Goal: Task Accomplishment & Management: Use online tool/utility

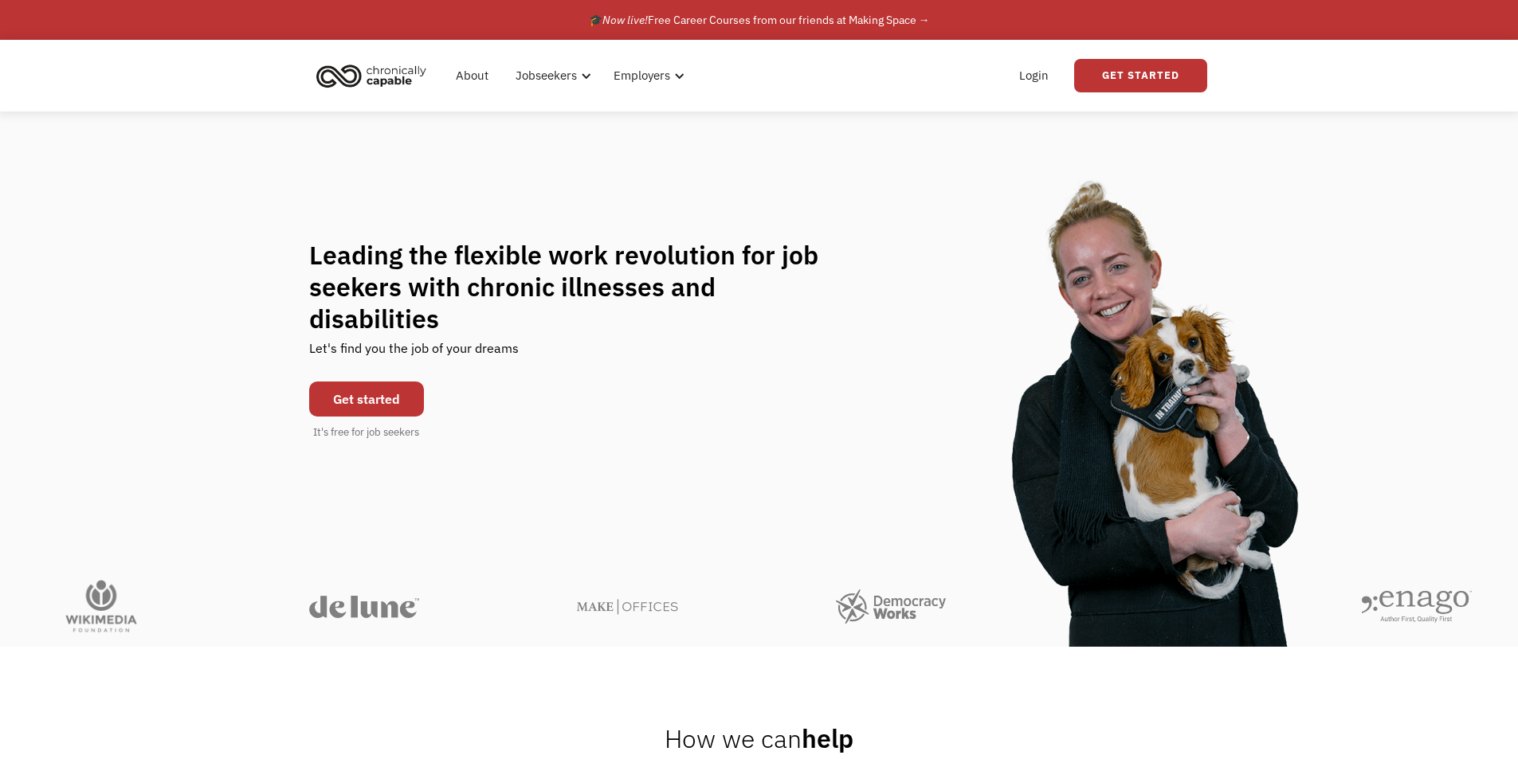
click at [351, 382] on link "Get started" at bounding box center [366, 399] width 115 height 35
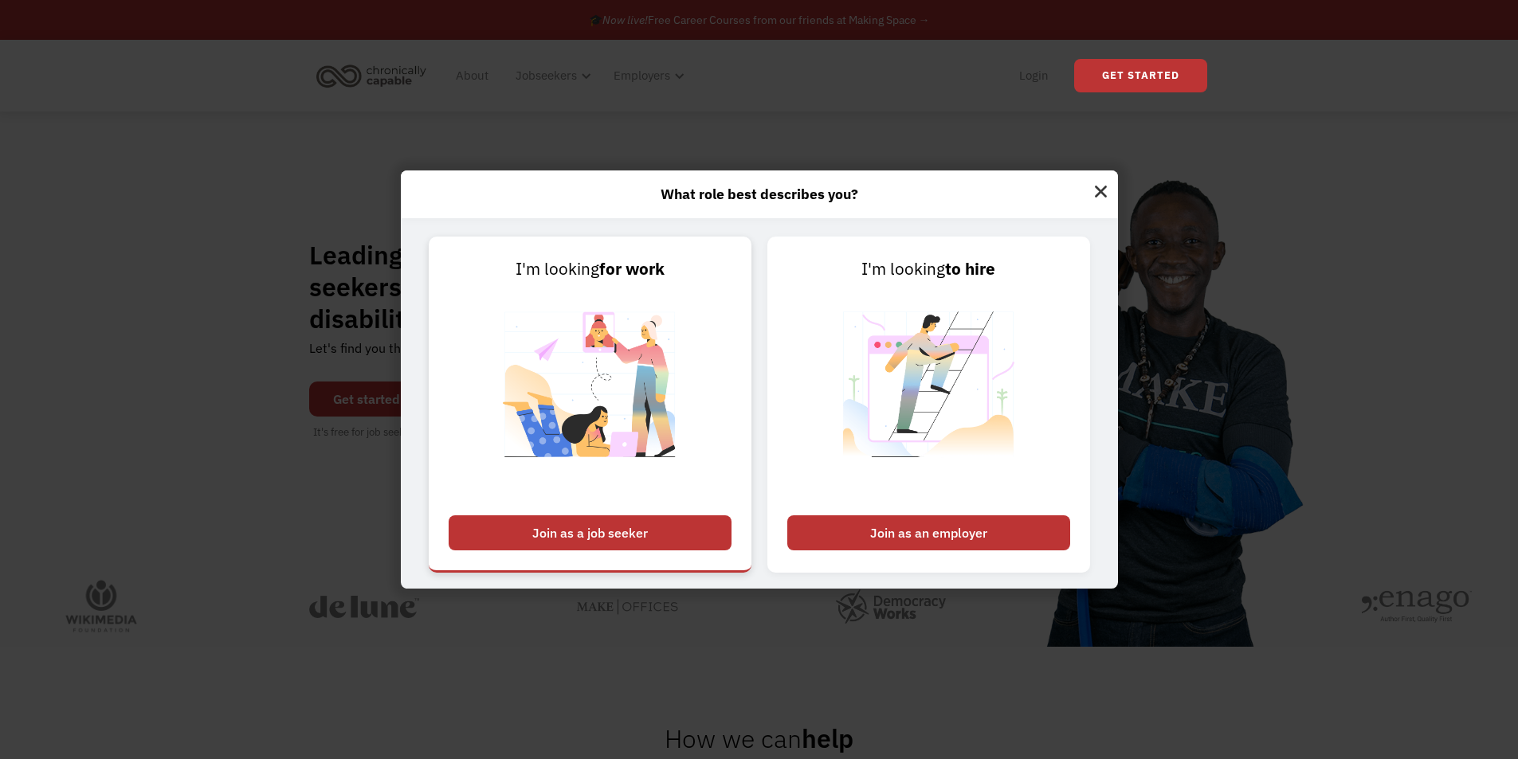
click at [630, 512] on link "I'm looking for work Join as a job seeker" at bounding box center [590, 405] width 323 height 336
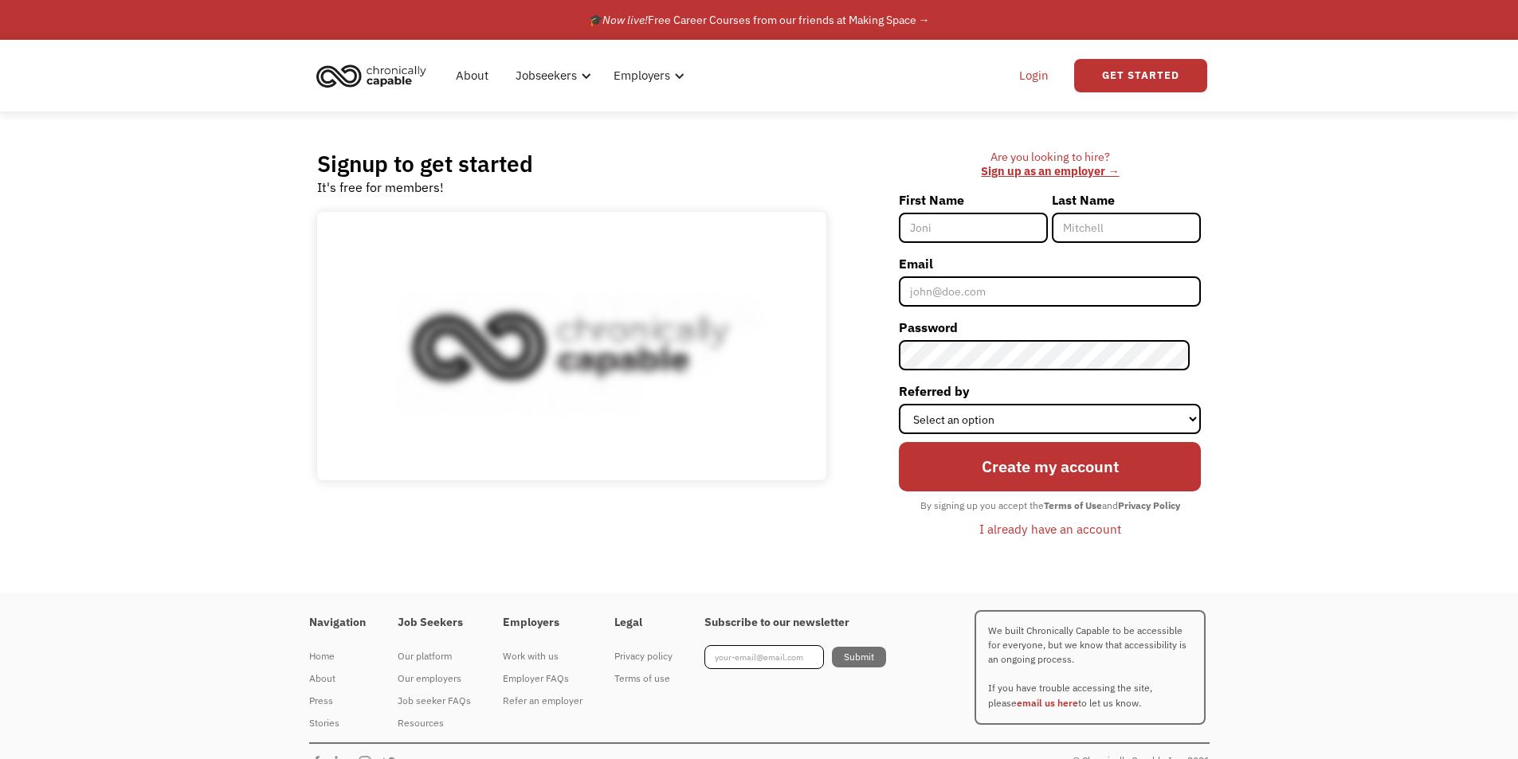
click at [1031, 68] on link "Login" at bounding box center [1034, 75] width 49 height 51
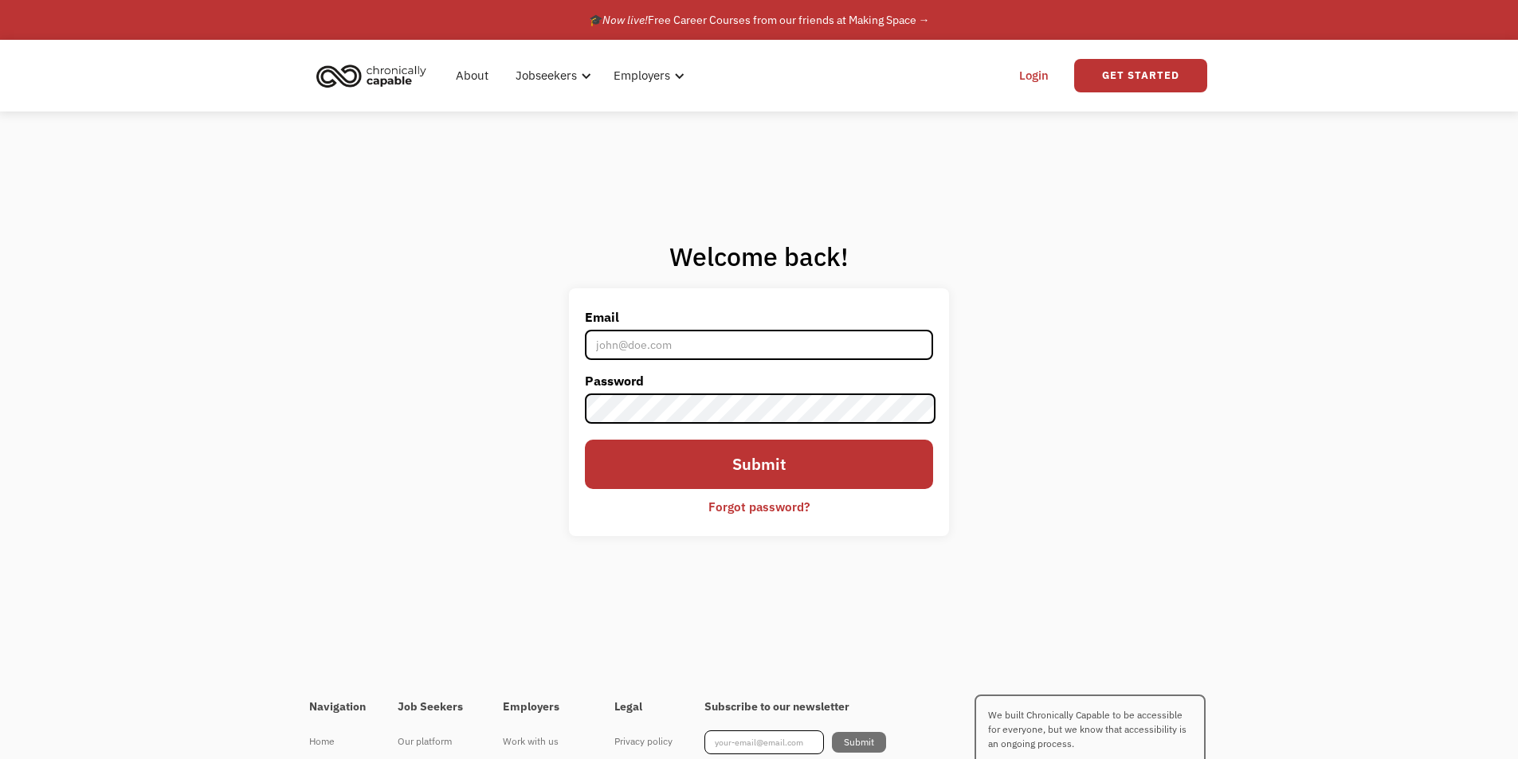
click at [712, 343] on input "Email" at bounding box center [758, 345] width 347 height 30
type input "[EMAIL_ADDRESS][DOMAIN_NAME]"
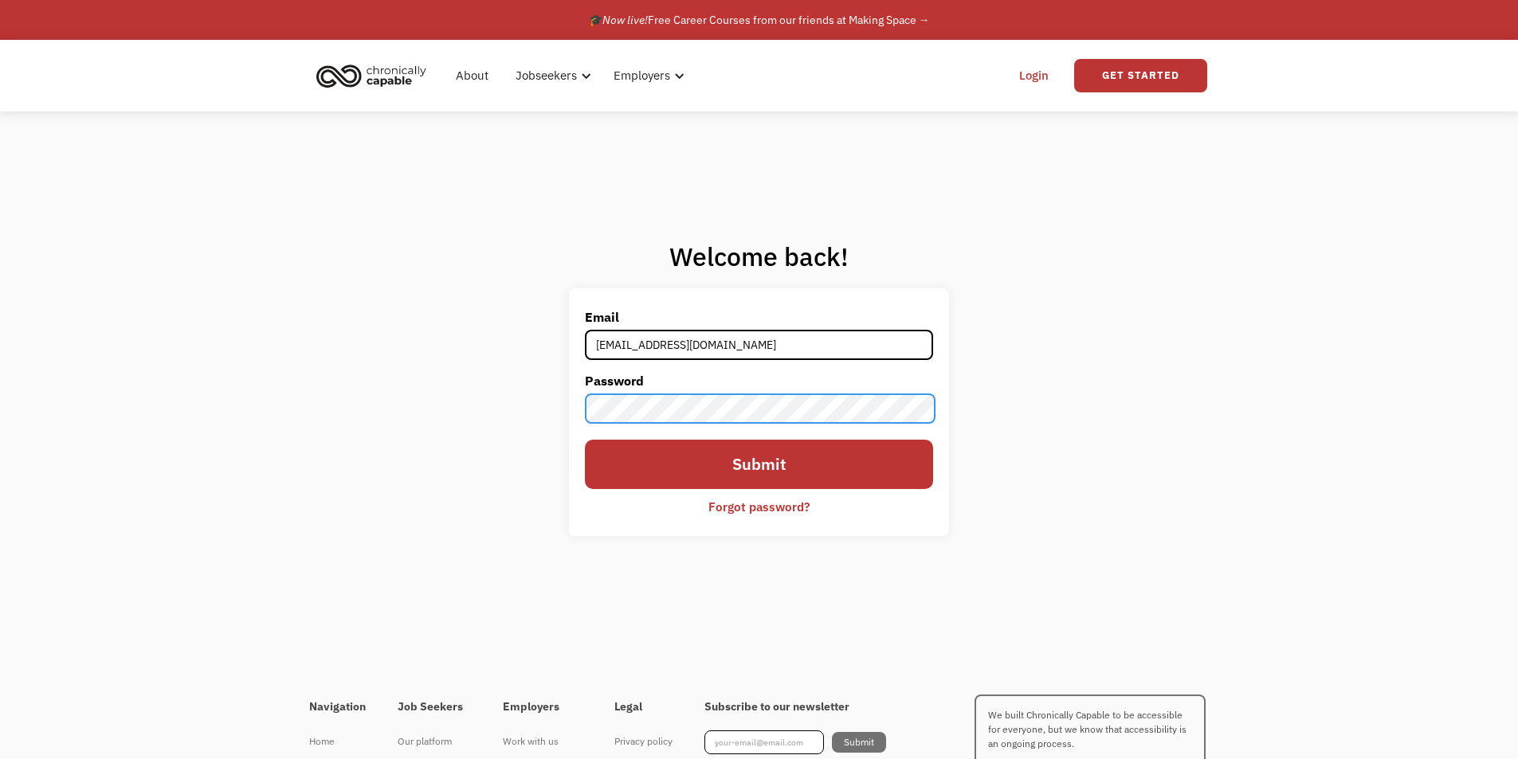
click at [585, 440] on input "Submit" at bounding box center [758, 464] width 347 height 49
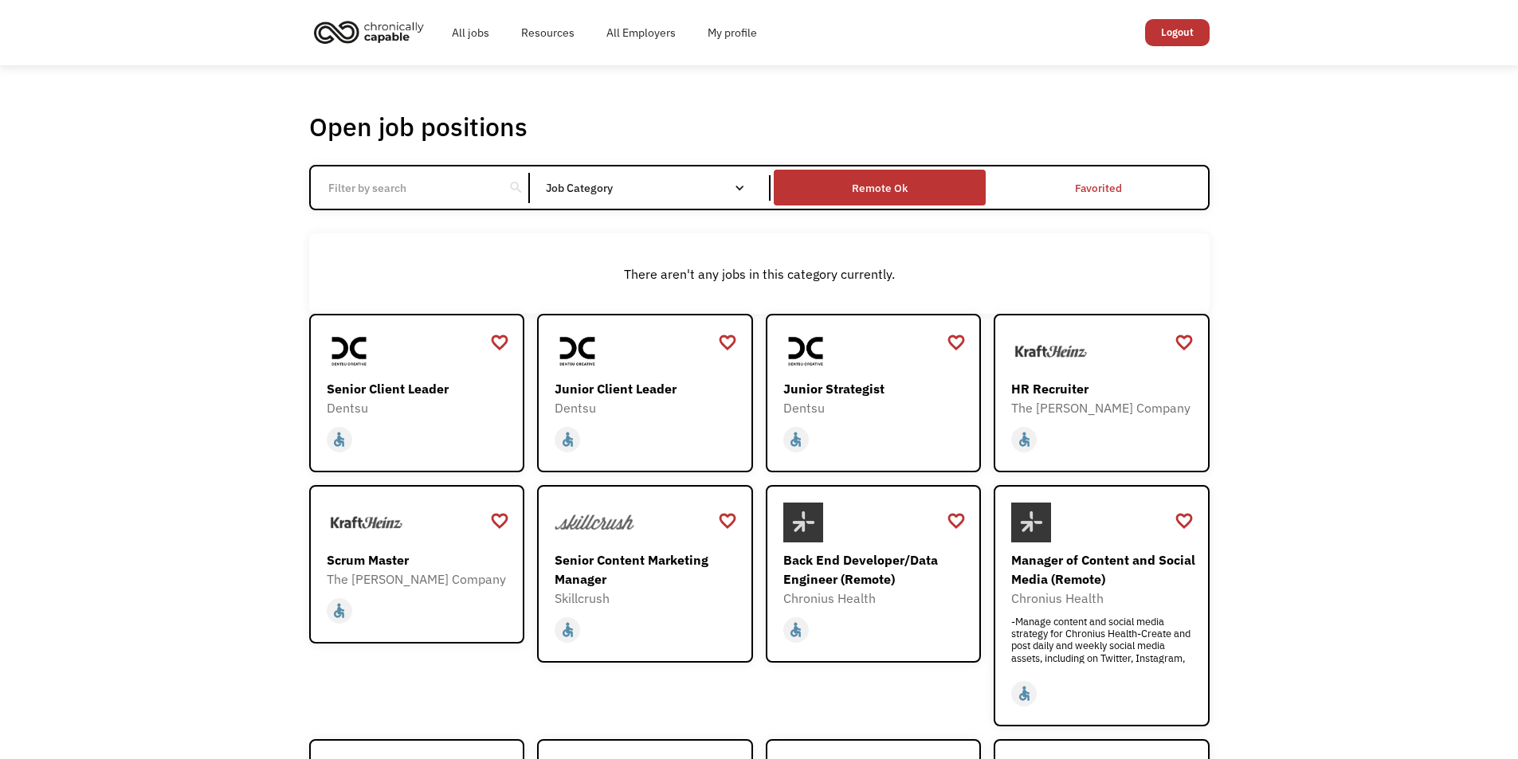
click at [857, 193] on div "Remote Ok" at bounding box center [880, 188] width 56 height 19
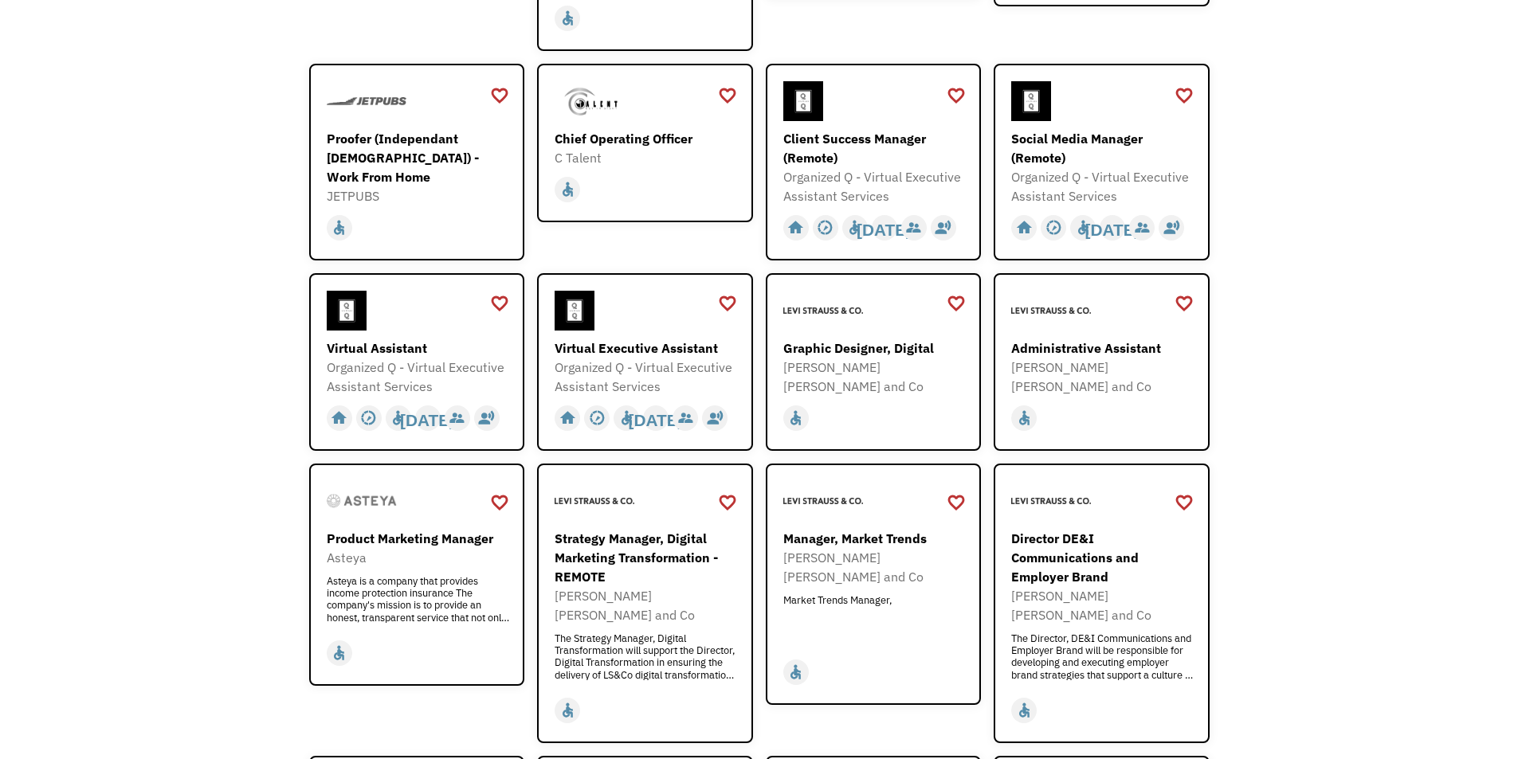
scroll to position [638, 0]
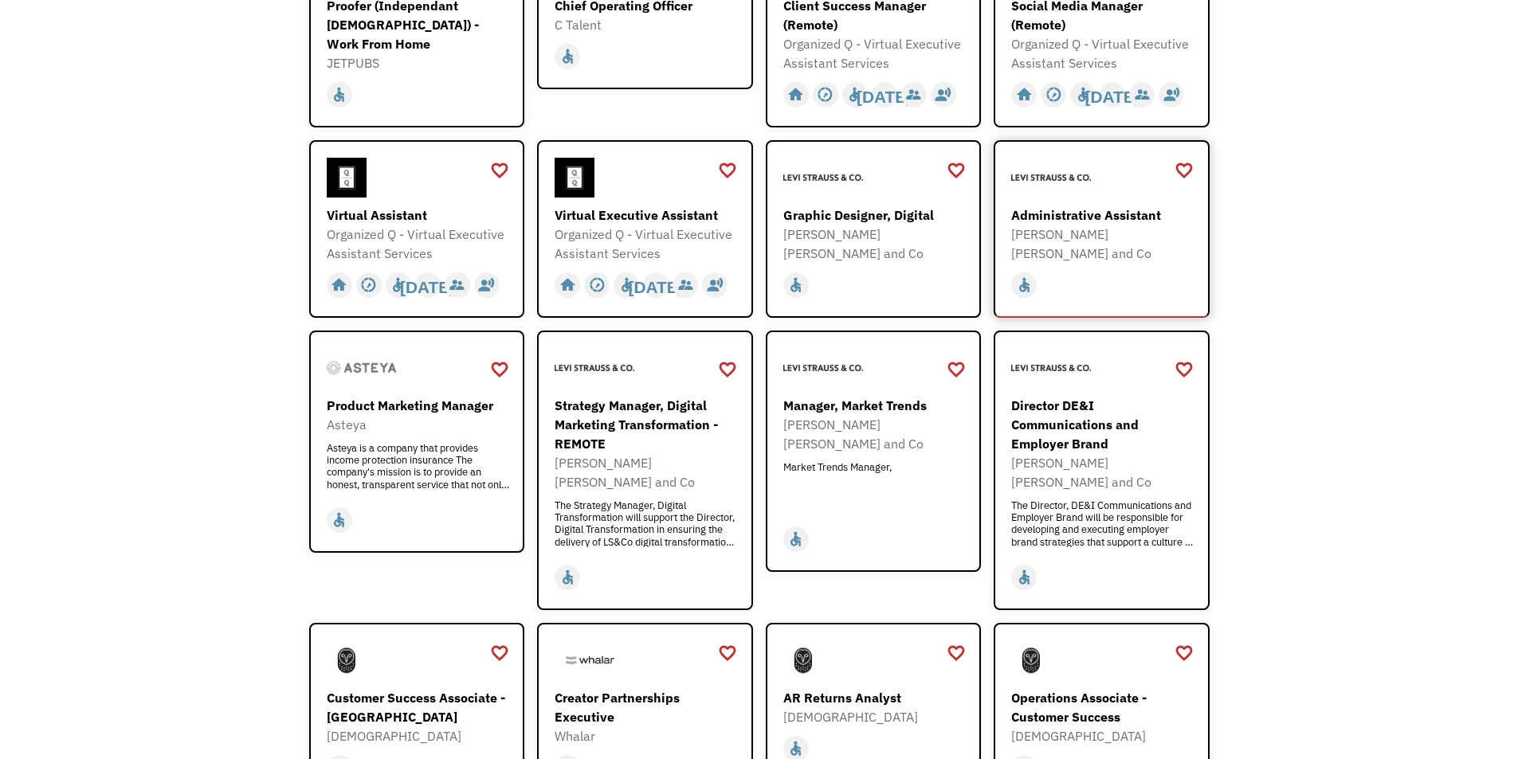
click at [1115, 214] on div "Administrative Assistant" at bounding box center [1103, 215] width 185 height 19
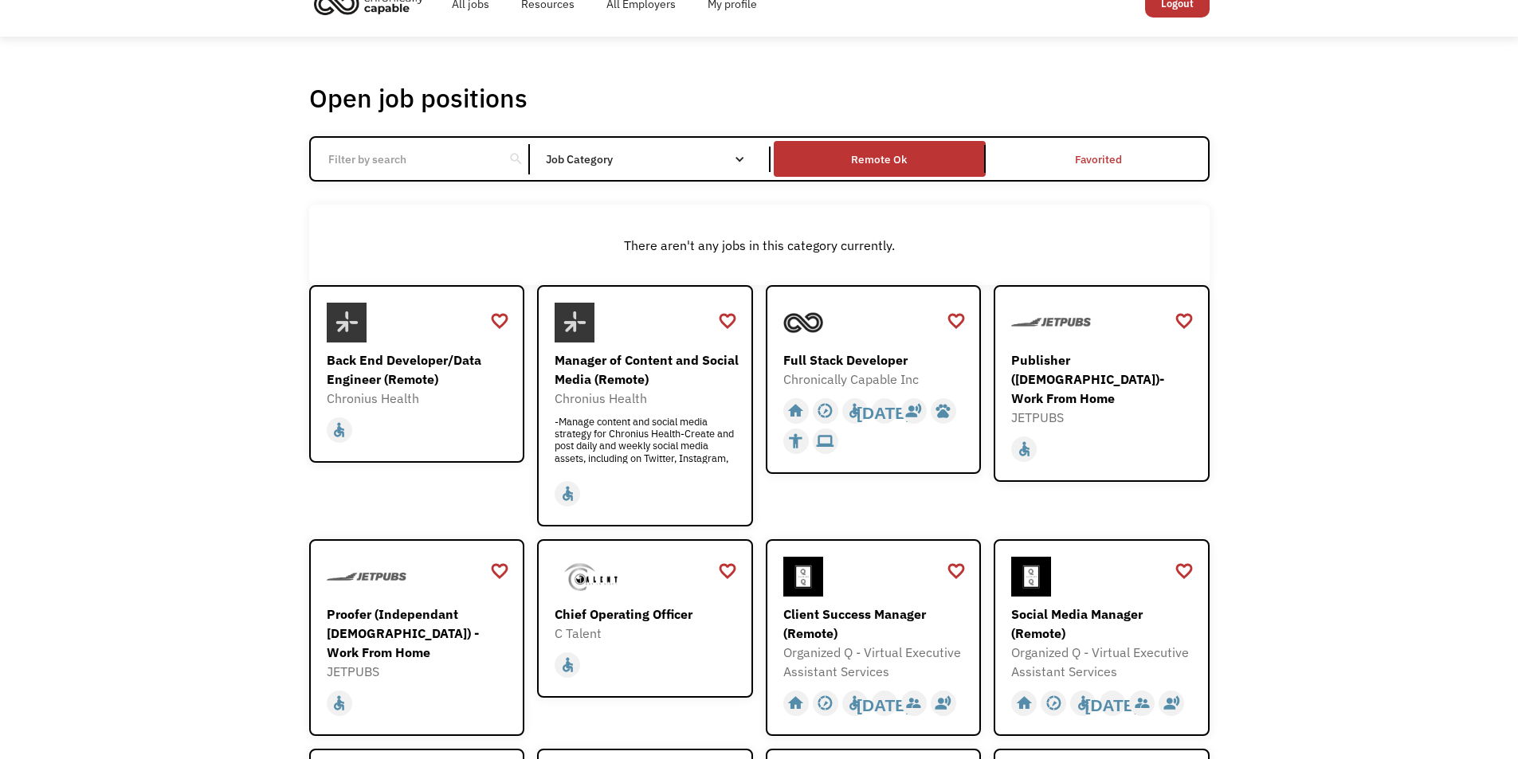
scroll to position [0, 0]
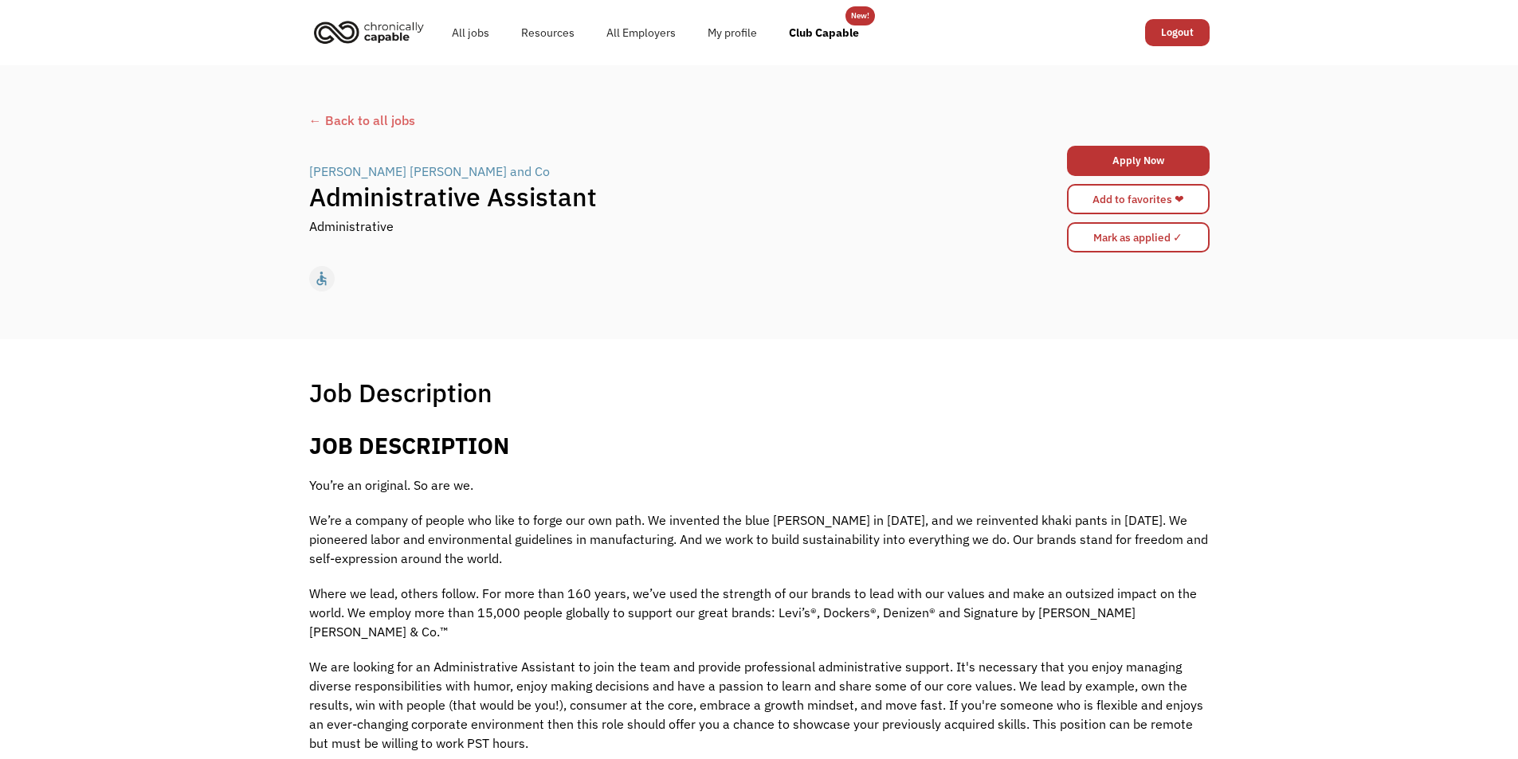
click at [324, 118] on div "← Back to all jobs" at bounding box center [759, 120] width 900 height 19
